Goal: Task Accomplishment & Management: Complete application form

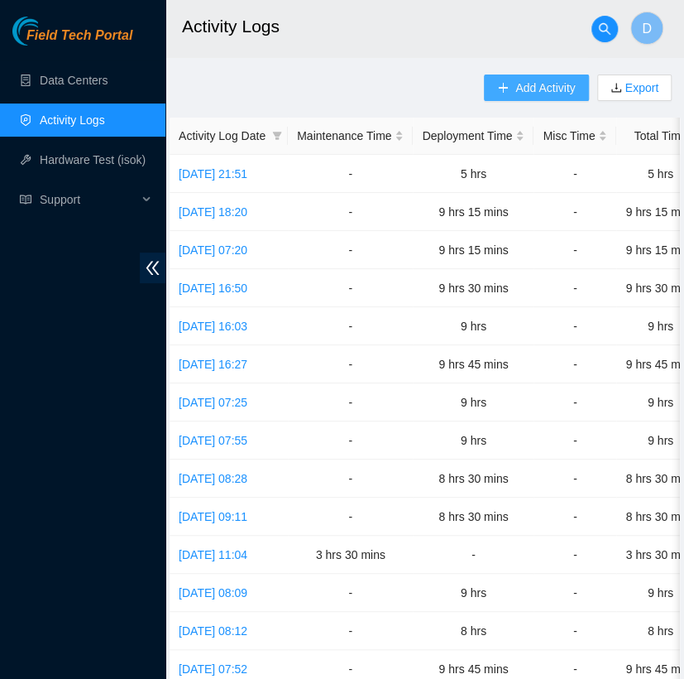
click at [518, 97] on button "Add Activity" at bounding box center [536, 87] width 104 height 26
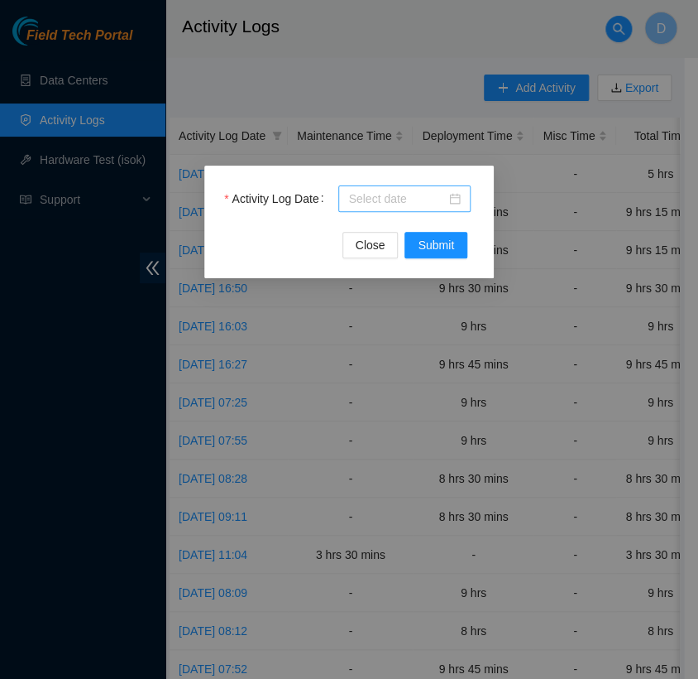
drag, startPoint x: 355, startPoint y: 184, endPoint x: 354, endPoint y: 194, distance: 10.0
click at [354, 194] on div "Activity Log Date Close Submit" at bounding box center [349, 221] width 290 height 113
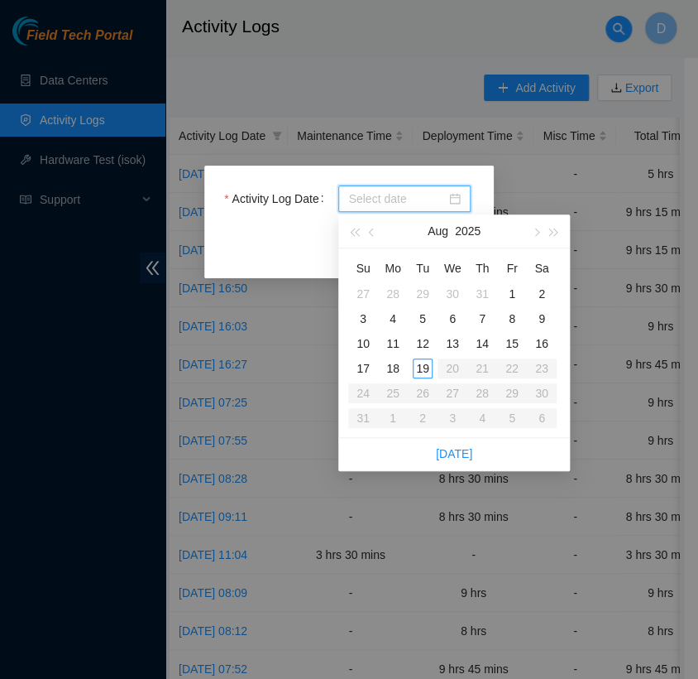
click at [354, 194] on input "Activity Log Date" at bounding box center [397, 198] width 98 height 18
type input "2025-08-18"
click at [392, 367] on div "18" at bounding box center [393, 368] width 20 height 20
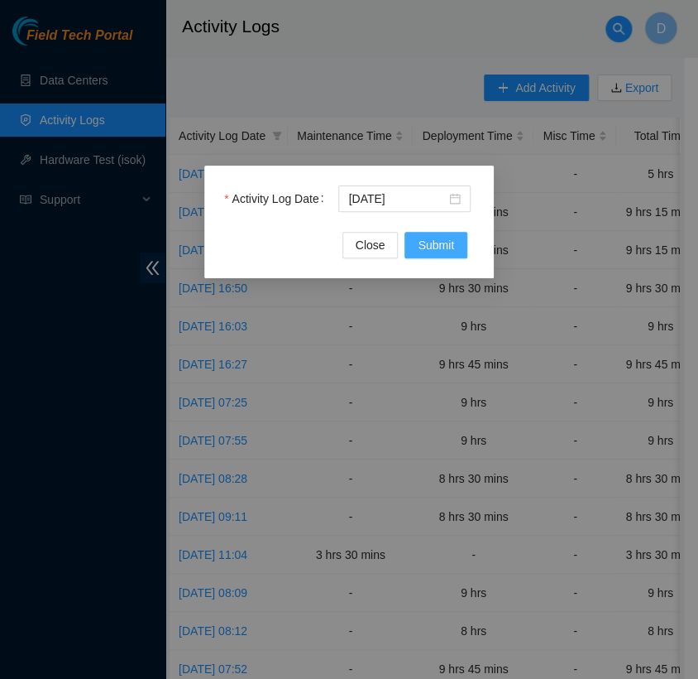
click at [442, 242] on span "Submit" at bounding box center [436, 245] width 36 height 18
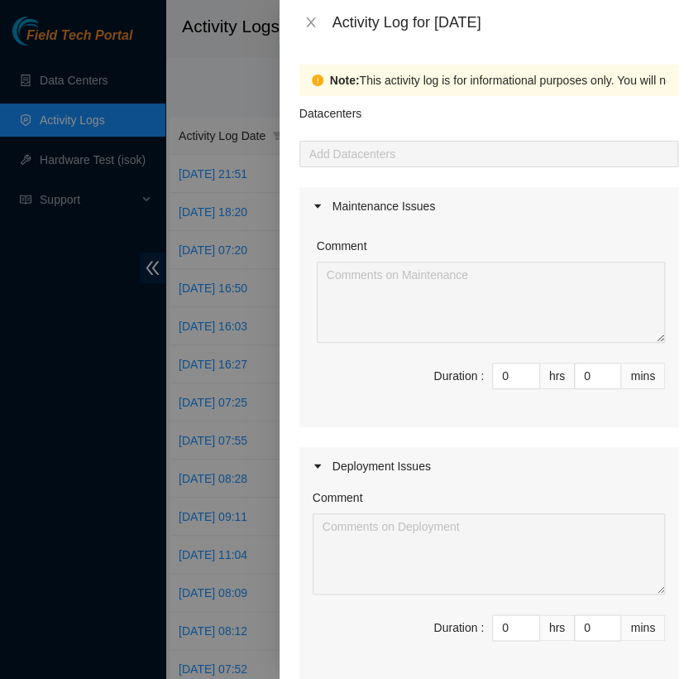
scroll to position [165, 0]
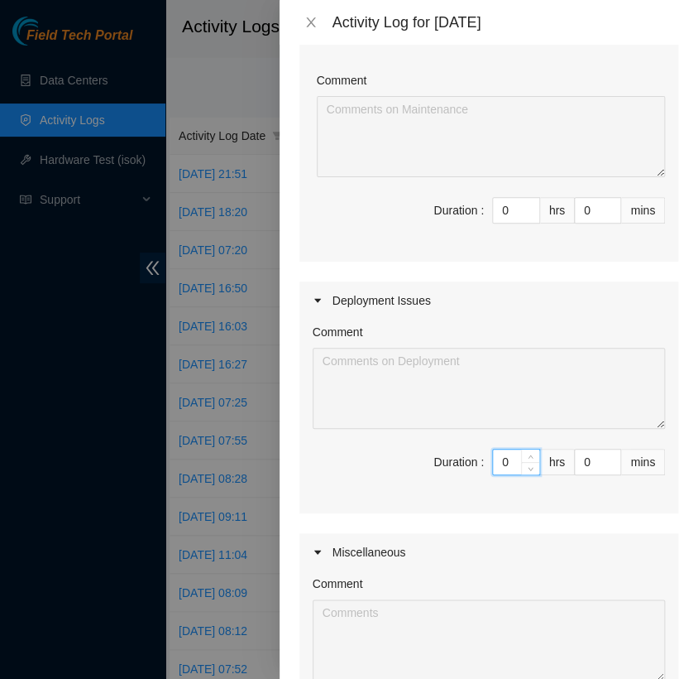
click at [500, 463] on input "0" at bounding box center [516, 461] width 46 height 25
type input "8"
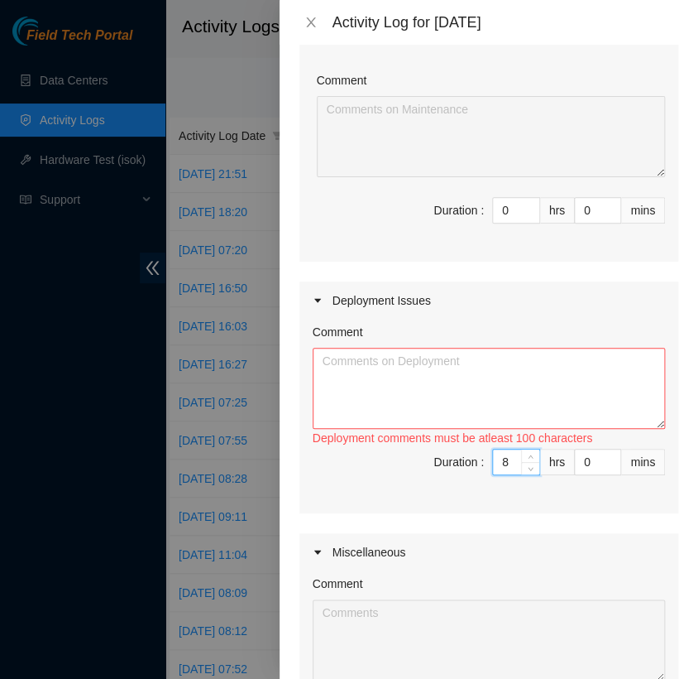
type input "8"
click at [372, 394] on textarea "Comment" at bounding box center [489, 388] width 352 height 81
paste textarea "DP82713 FABRIC-IAD5: Deploy Linode Object & Block Region on Bolt 02"
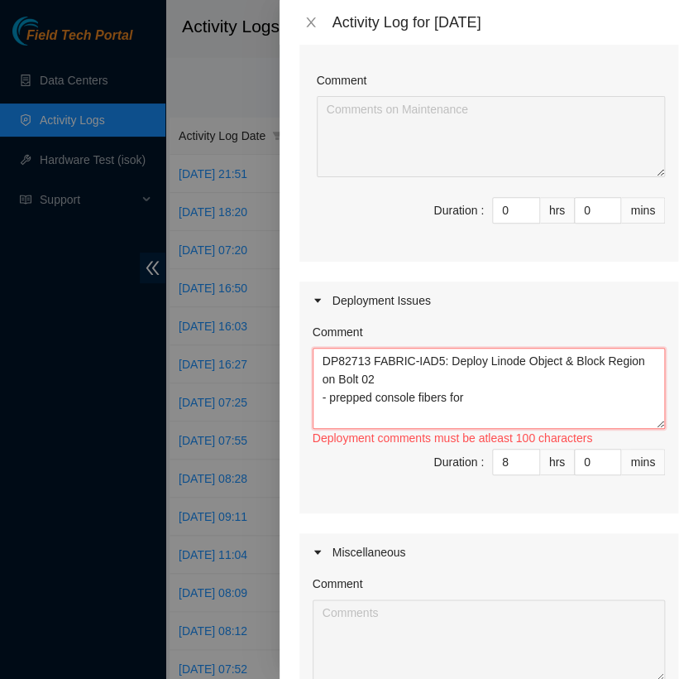
click at [371, 392] on textarea "DP82713 FABRIC-IAD5: Deploy Linode Object & Block Region on Bolt 02 - prepped c…" at bounding box center [489, 388] width 352 height 81
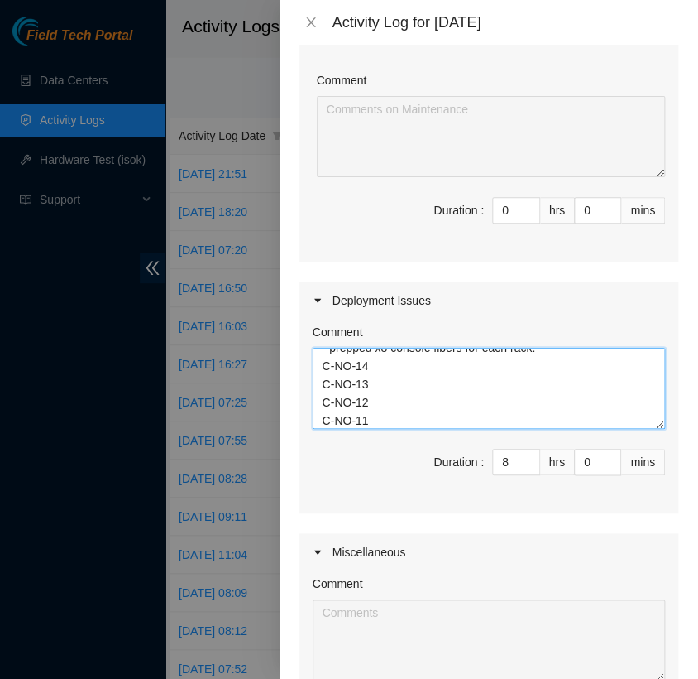
scroll to position [67, 0]
click at [363, 419] on textarea "DP82713 FABRIC-IAD5: Deploy Linode Object & Block Region on Bolt 02 - prepped x…" at bounding box center [489, 388] width 352 height 81
click at [480, 393] on textarea "DP82713 FABRIC-IAD5: Deploy Linode Object & Block Region on Bolt 02 - prepped x…" at bounding box center [489, 388] width 352 height 81
click at [487, 420] on textarea "DP82713 FABRIC-IAD5: Deploy Linode Object & Block Region on Bolt 02 - prepped x…" at bounding box center [489, 388] width 352 height 81
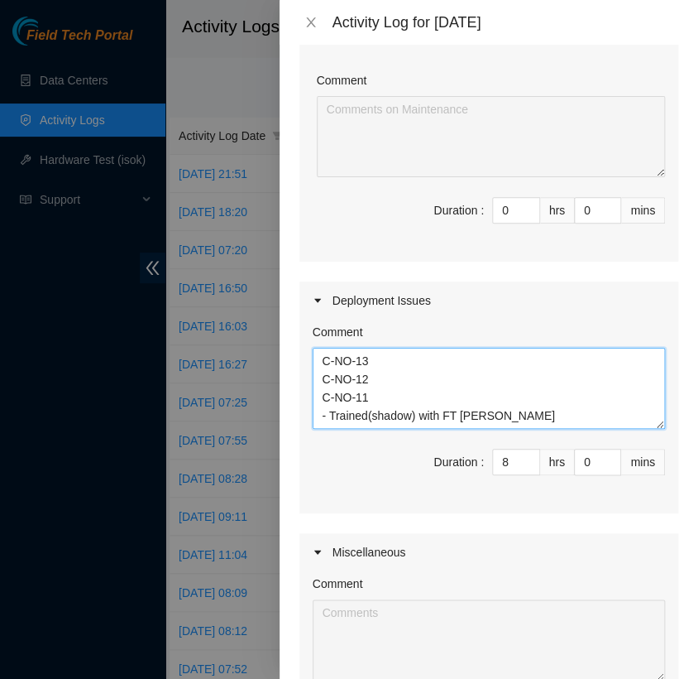
paste textarea "DP69881 DWDM-IAD32: Install redundant power and certify diverse fiber connectio…"
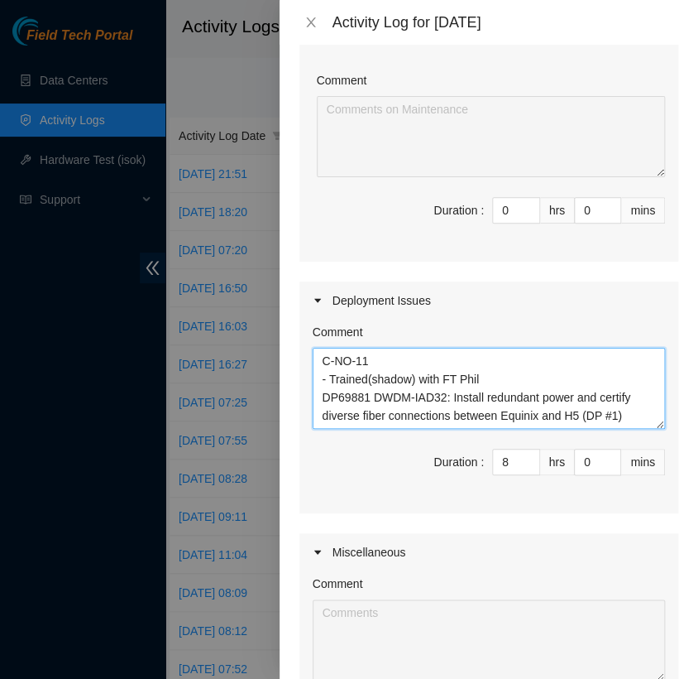
scroll to position [431, 0]
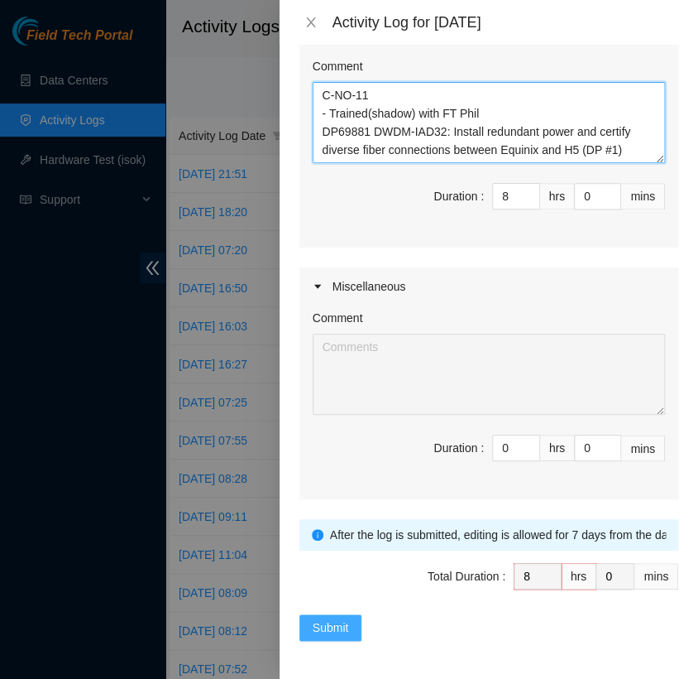
type textarea "DP82713 FABRIC-IAD5: Deploy Linode Object & Block Region on Bolt 02 - prepped x…"
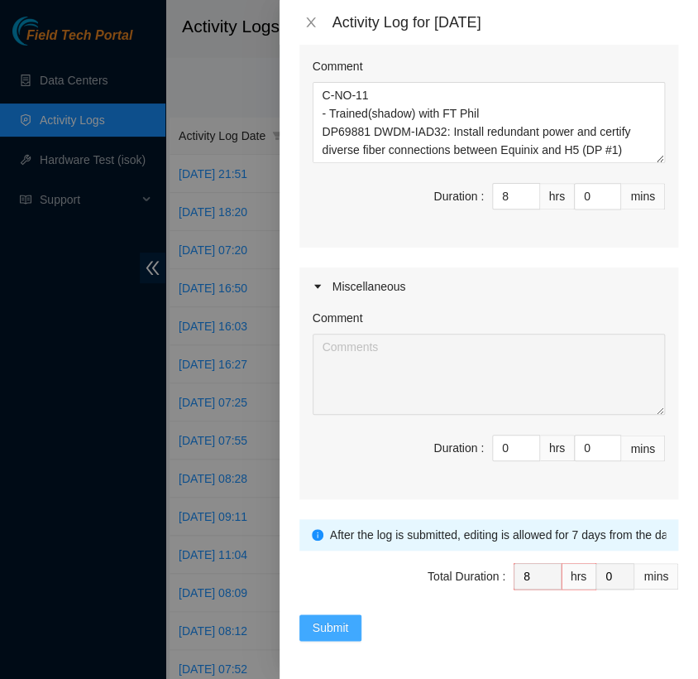
click at [337, 622] on span "Submit" at bounding box center [331, 627] width 36 height 18
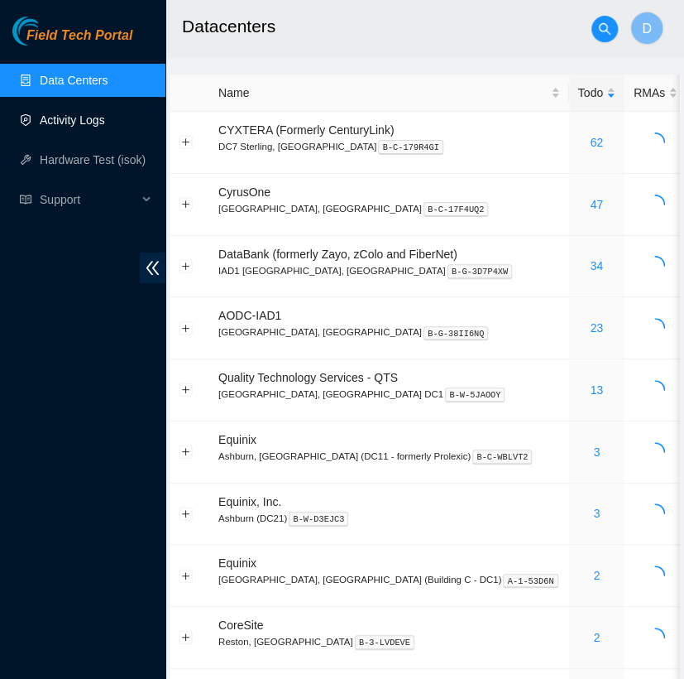
click at [90, 127] on link "Activity Logs" at bounding box center [72, 119] width 65 height 13
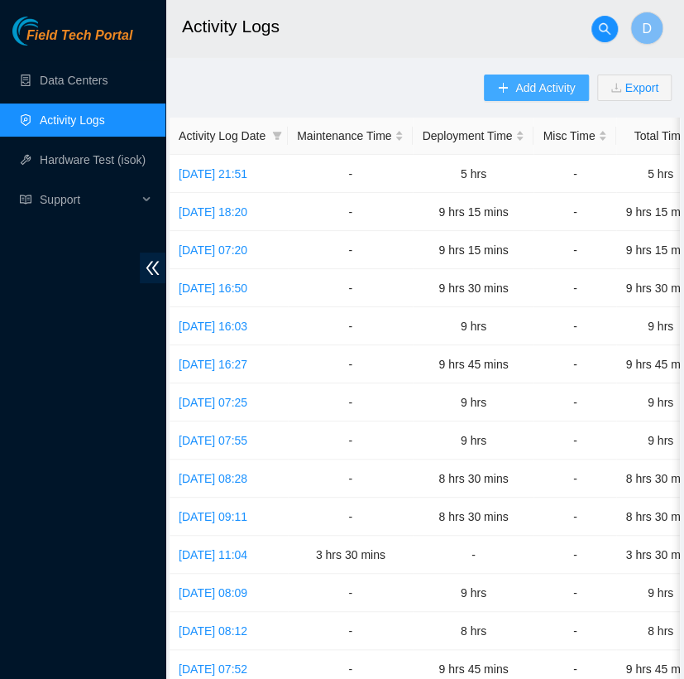
click at [541, 77] on button "Add Activity" at bounding box center [536, 87] width 104 height 26
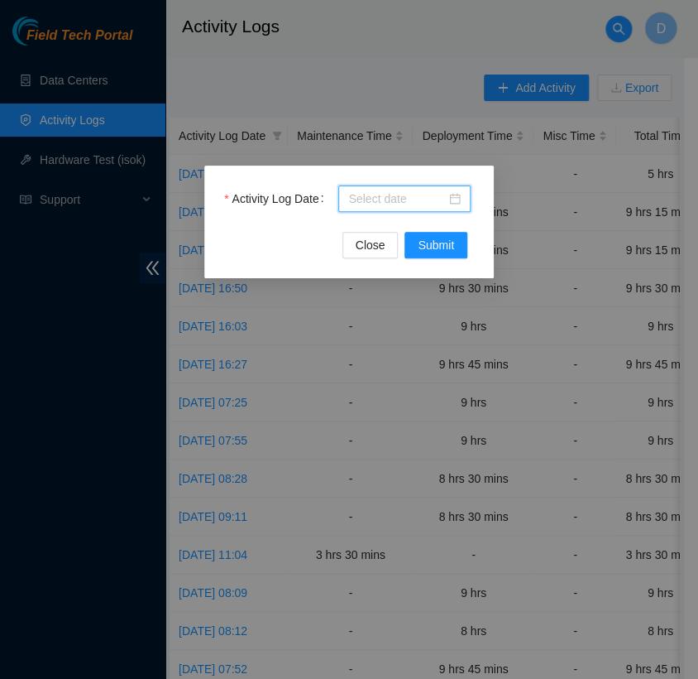
click at [418, 195] on input "Activity Log Date" at bounding box center [397, 198] width 98 height 18
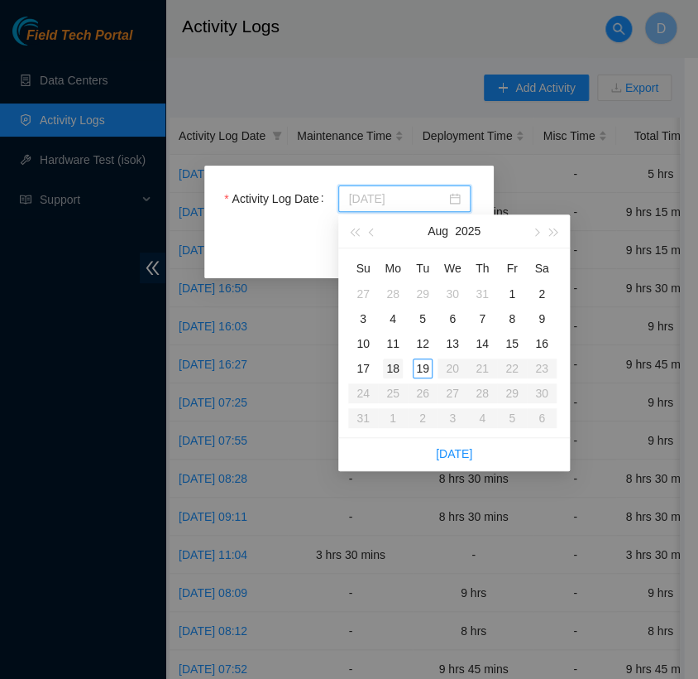
type input "[DATE]"
click at [398, 361] on div "18" at bounding box center [393, 368] width 20 height 20
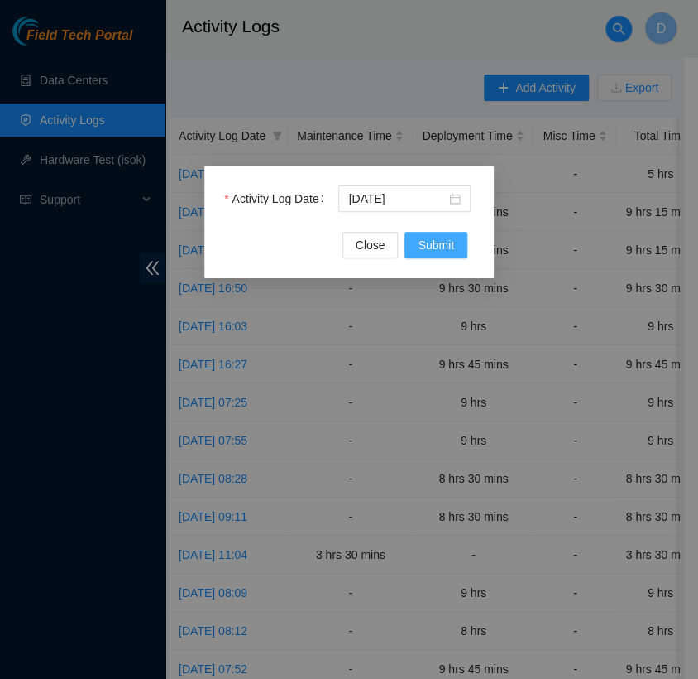
click at [427, 248] on span "Submit" at bounding box center [436, 245] width 36 height 18
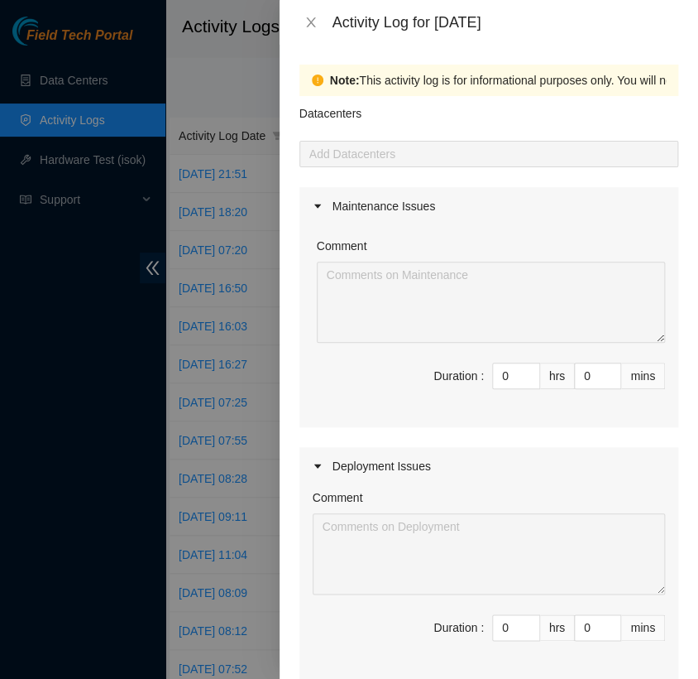
scroll to position [61, 0]
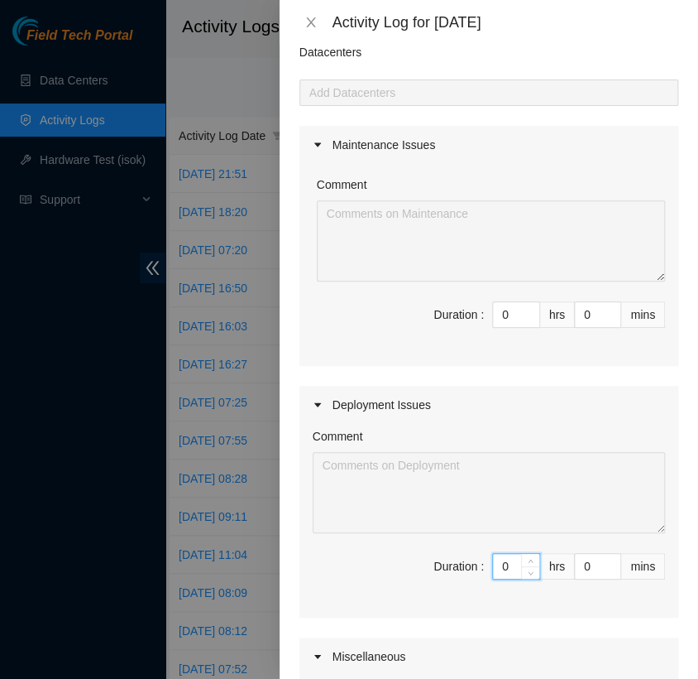
click at [494, 566] on input "0" at bounding box center [516, 566] width 46 height 25
type input "8"
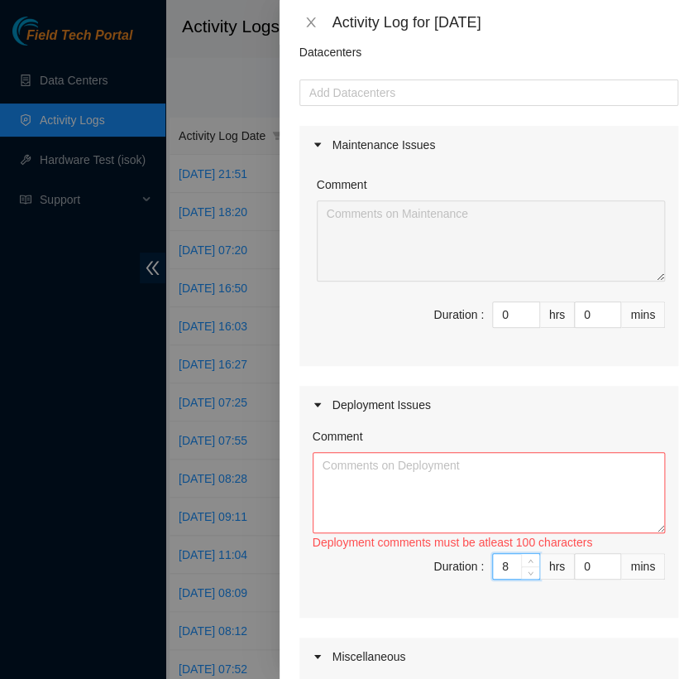
type input "8"
click at [411, 485] on textarea "Comment" at bounding box center [489, 492] width 352 height 81
paste textarea "DP82713 FABRIC-IAD5: Deploy Linode Object & Block Region on Bolt 02"
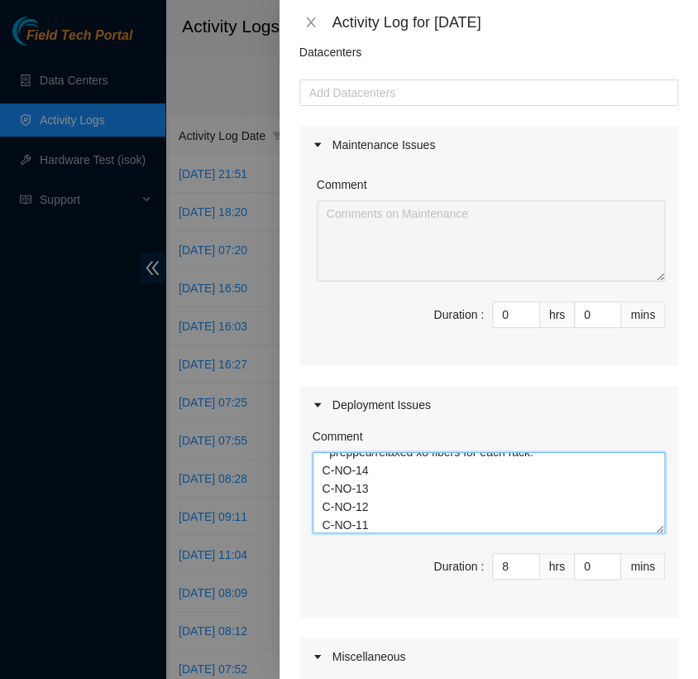
scroll to position [67, 0]
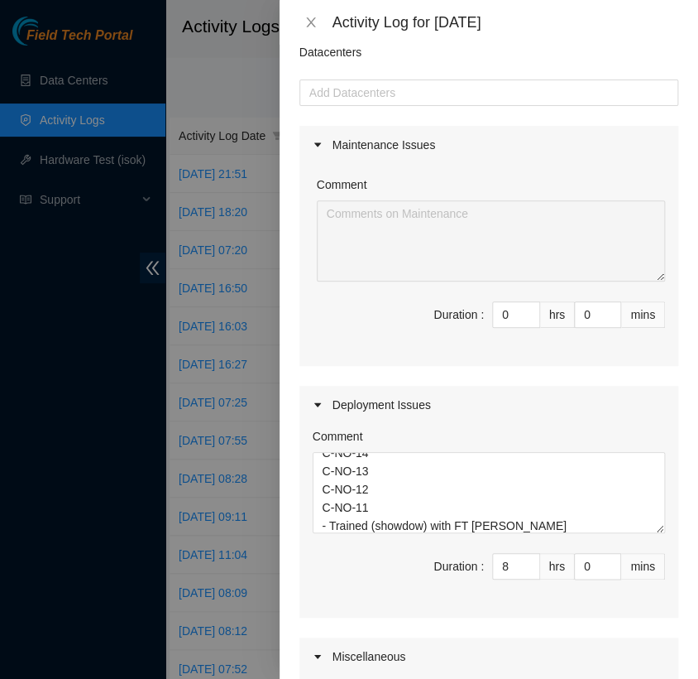
click at [416, 539] on div "Comment DP82713 FABRIC-IAD5: Deploy Linode Object & Block Region on Bolt 02 - p…" at bounding box center [489, 521] width 379 height 194
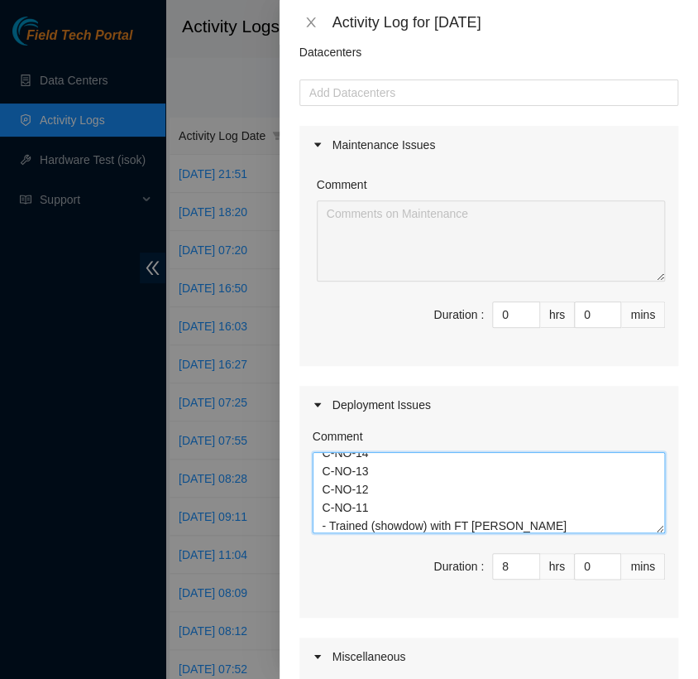
drag, startPoint x: 400, startPoint y: 526, endPoint x: 415, endPoint y: 523, distance: 16.1
click at [488, 513] on textarea "DP82713 FABRIC-IAD5: Deploy Linode Object & Block Region on Bolt 02 - prepped/r…" at bounding box center [489, 492] width 352 height 81
click at [484, 517] on textarea "DP82713 FABRIC-IAD5: Deploy Linode Object & Block Region on Bolt 02 - prepped/r…" at bounding box center [489, 492] width 352 height 81
click at [496, 478] on textarea "DP82713 FABRIC-IAD5: Deploy Linode Object & Block Region on Bolt 02 - prepped/r…" at bounding box center [489, 492] width 352 height 81
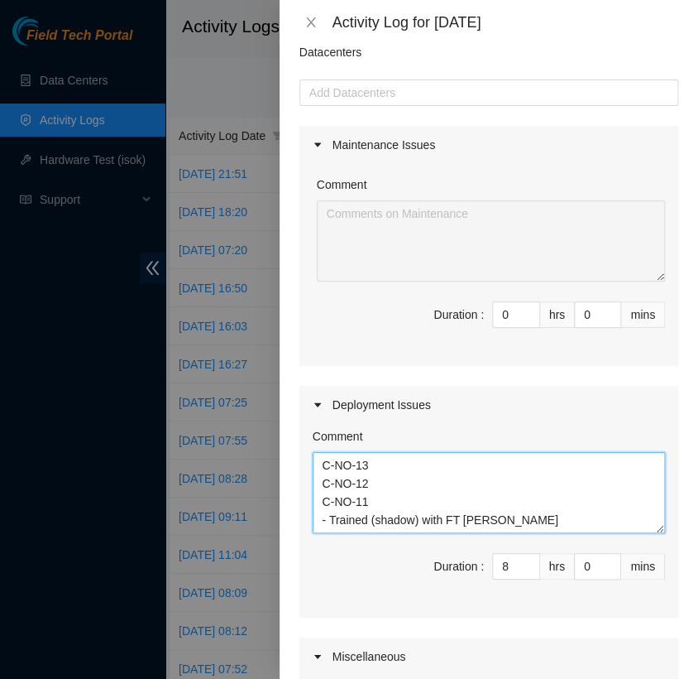
click at [479, 520] on textarea "DP82713 FABRIC-IAD5: Deploy Linode Object & Block Region on Bolt 02 - prepped/r…" at bounding box center [489, 492] width 352 height 81
click at [482, 510] on textarea "DP82713 FABRIC-IAD5: Deploy Linode Object & Block Region on Bolt 02 - prepped/r…" at bounding box center [489, 492] width 352 height 81
paste textarea "DP69881 DWDM-IAD32: Install redundant power and certify diverse fiber connectio…"
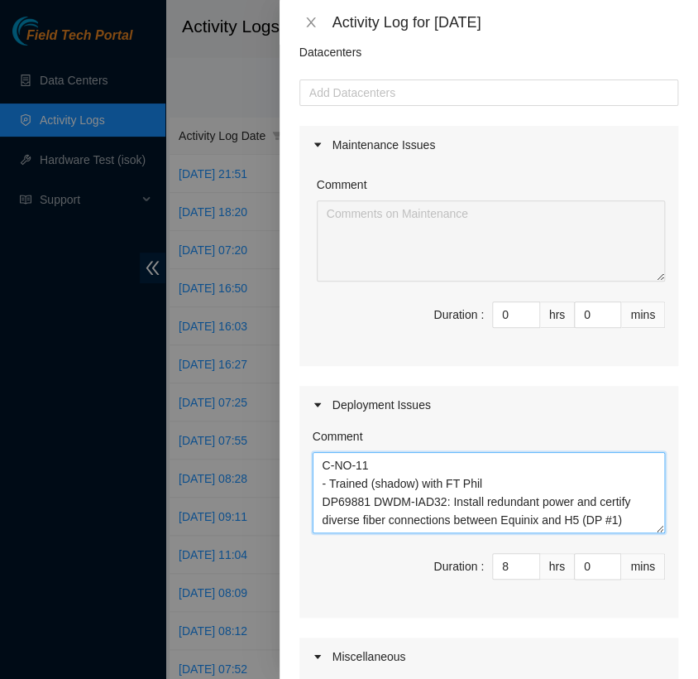
scroll to position [146, 0]
click at [439, 95] on div at bounding box center [489, 93] width 371 height 20
type textarea "DP82713 FABRIC-IAD5: Deploy Linode Object & Block Region on Bolt 02 - prepped/r…"
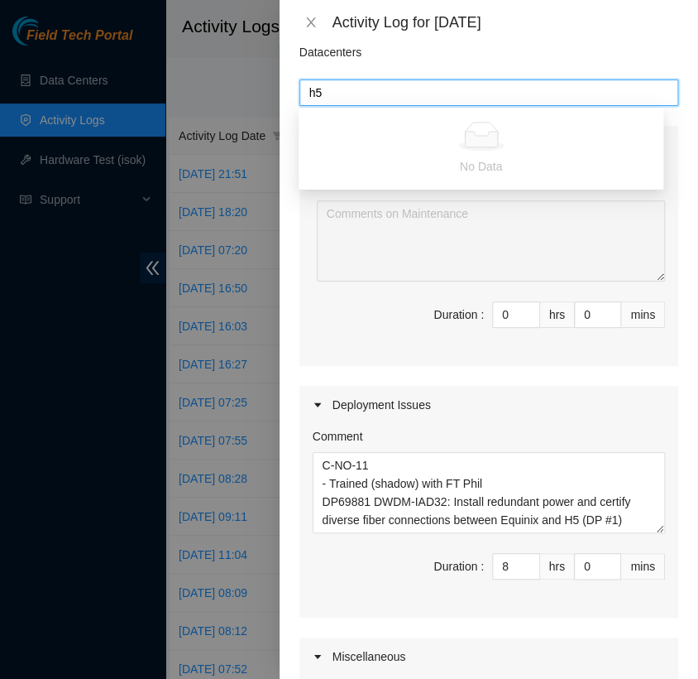
type input "h"
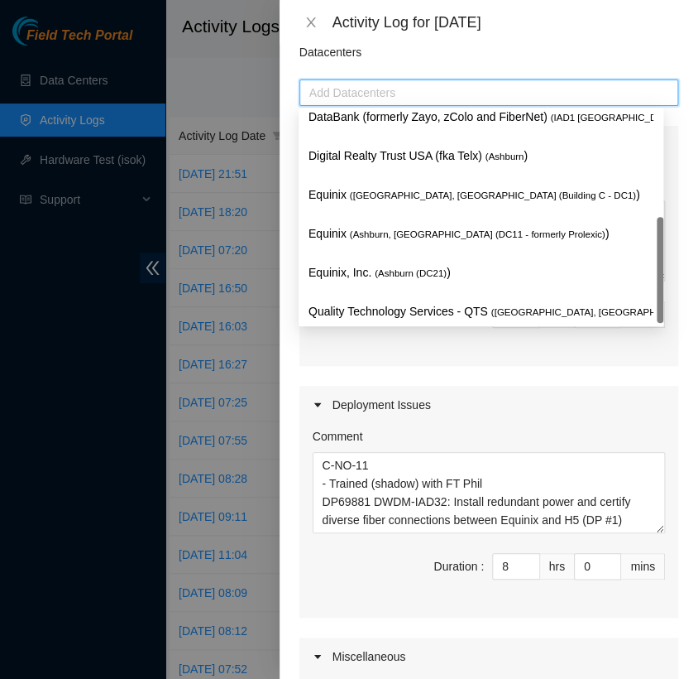
scroll to position [176, 0]
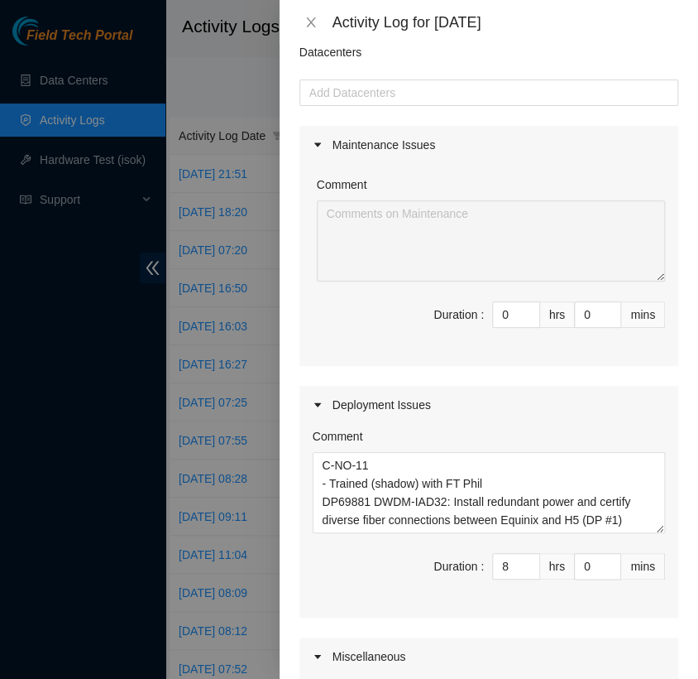
click at [473, 372] on div "Maintenance Issues Comment Duration : 0 hrs 0 mins Deployment Issues Comment DP…" at bounding box center [489, 497] width 379 height 743
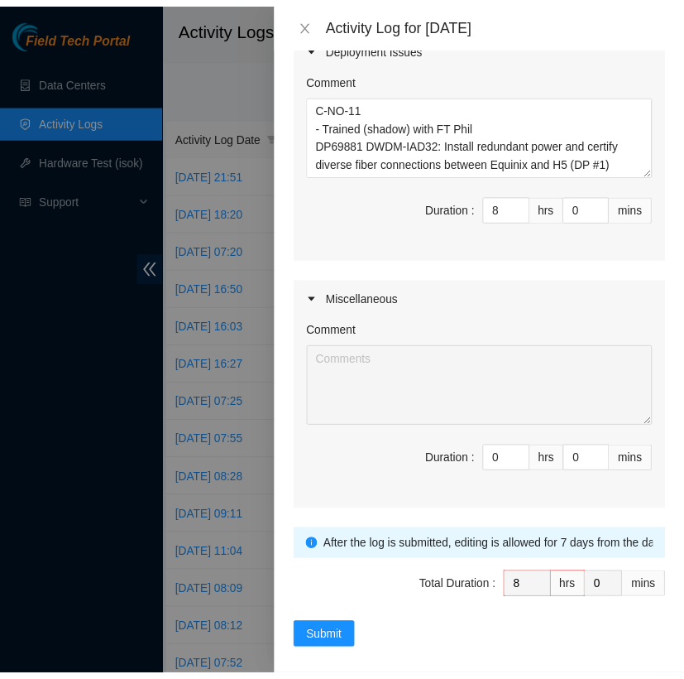
scroll to position [431, 0]
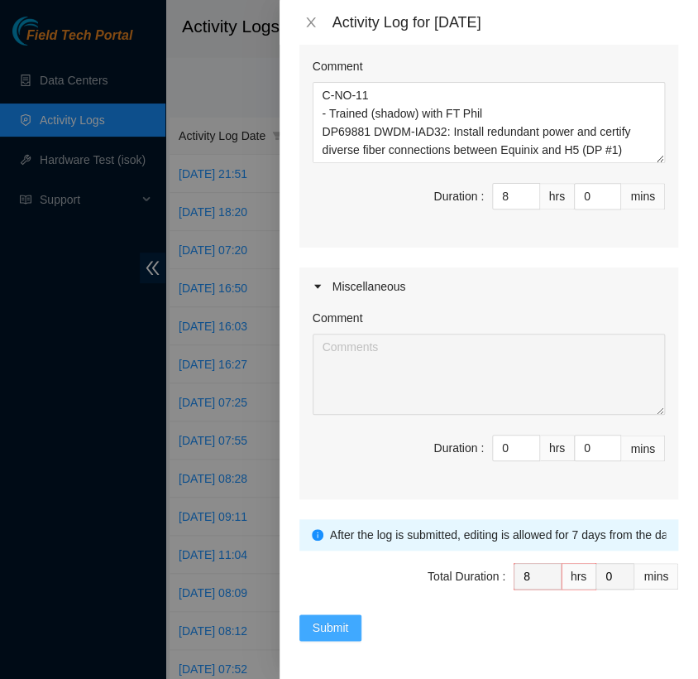
click at [333, 622] on span "Submit" at bounding box center [331, 627] width 36 height 18
